Goal: Find specific page/section: Find specific page/section

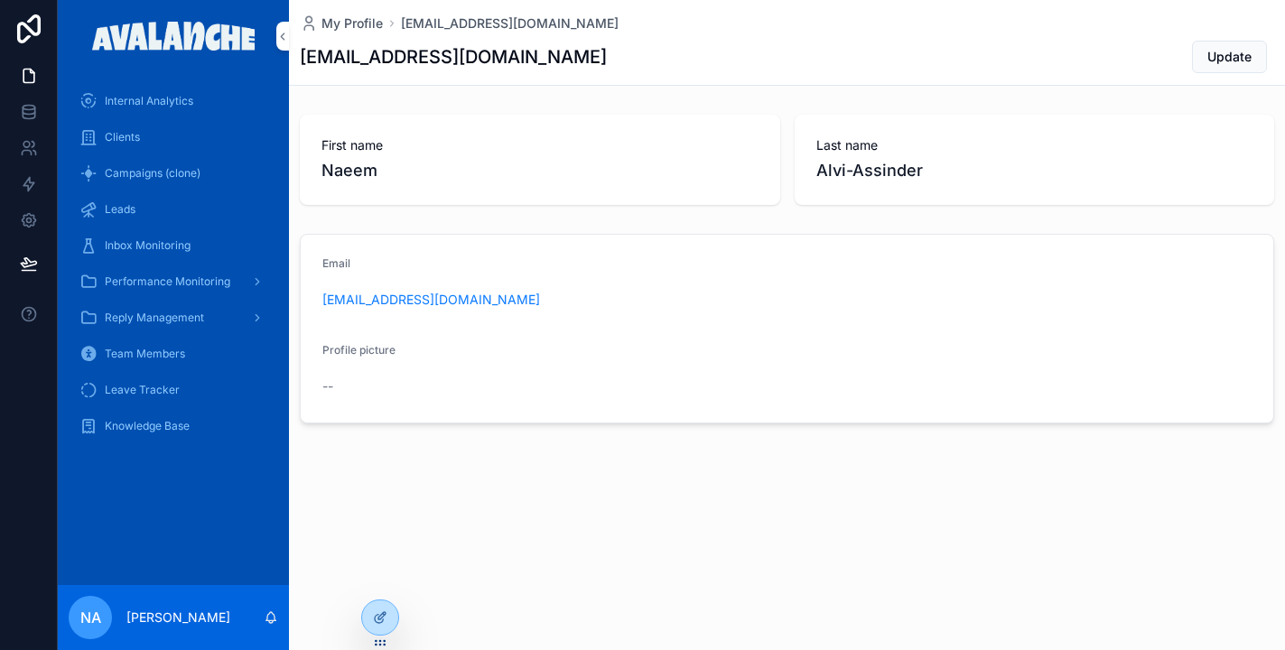
click at [124, 135] on span "Clients" at bounding box center [122, 137] width 35 height 14
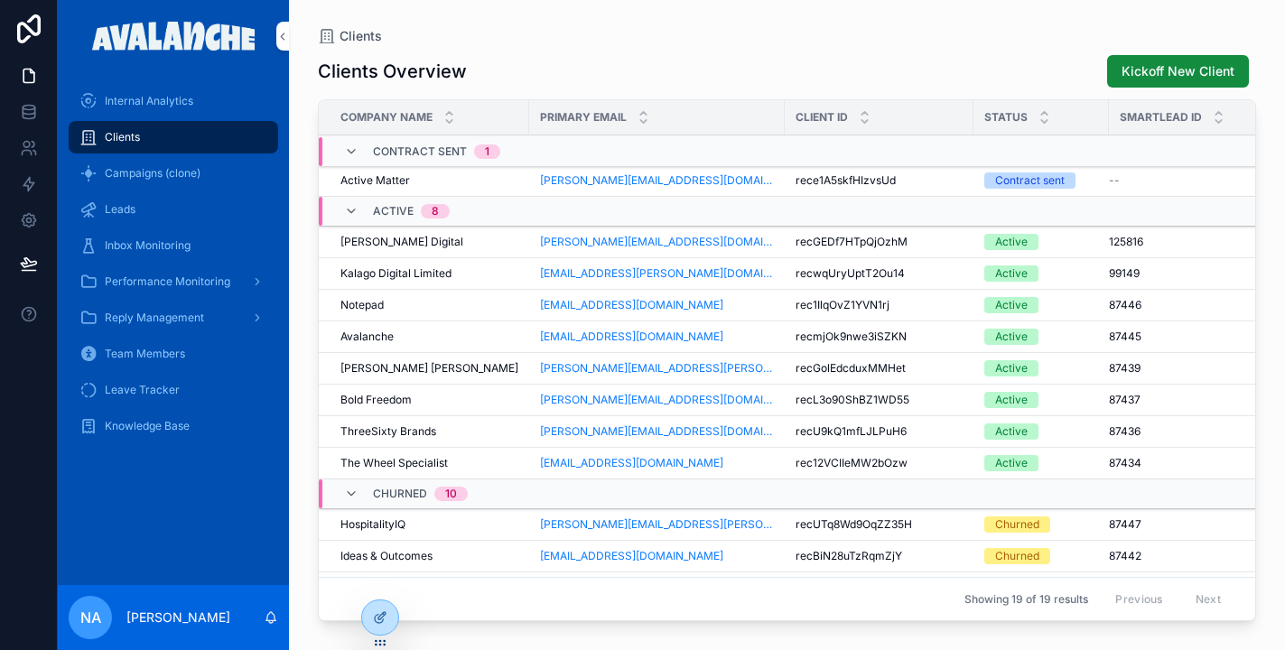
click at [397, 178] on span "Active Matter" at bounding box center [376, 180] width 70 height 14
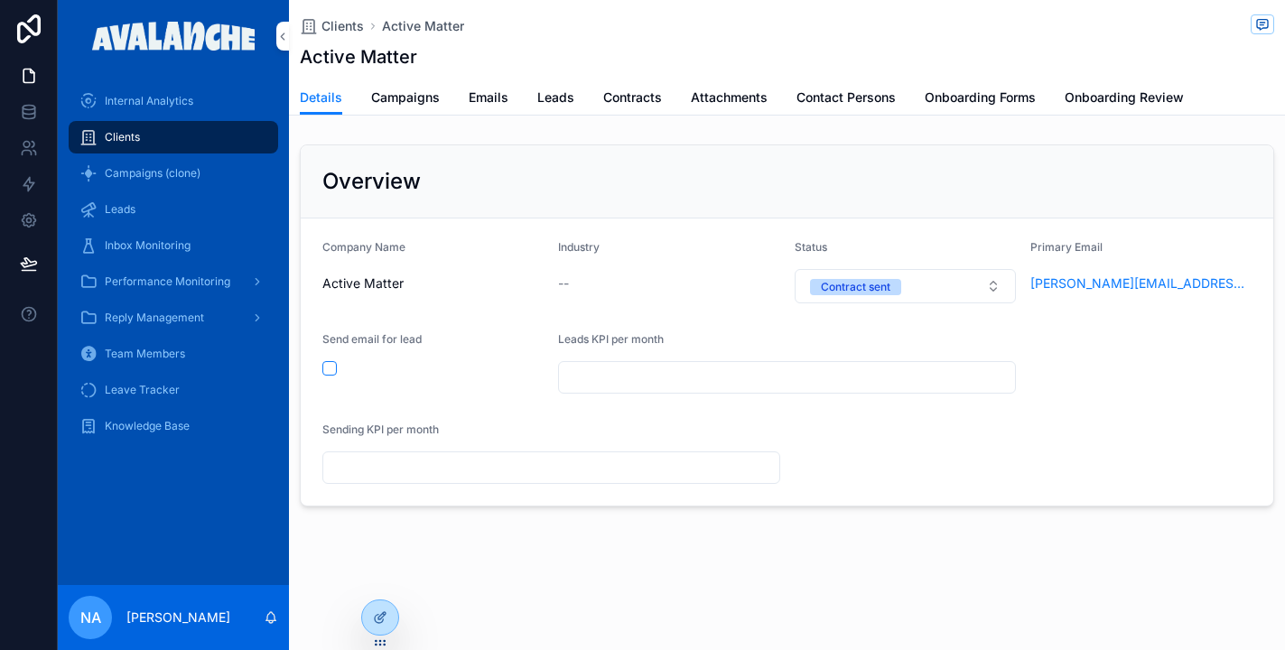
click at [670, 82] on div "Details Campaigns Emails Leads Contracts Attachments Contact Persons Onboarding…" at bounding box center [787, 97] width 975 height 34
click at [653, 92] on span "Contracts" at bounding box center [632, 98] width 59 height 18
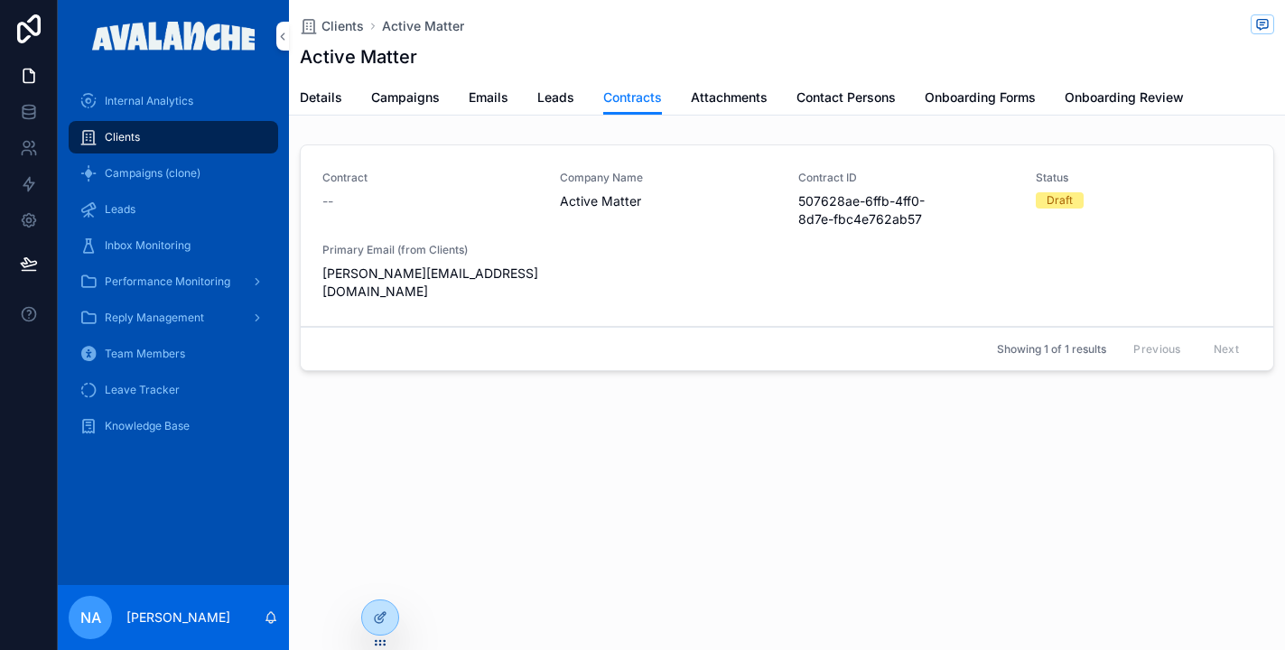
click at [604, 196] on span "Active Matter" at bounding box center [668, 201] width 216 height 18
